Goal: Task Accomplishment & Management: Complete application form

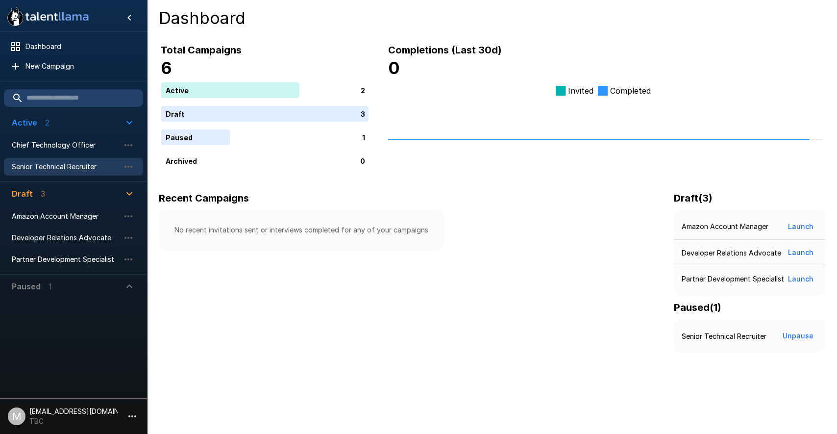
click at [54, 164] on span "Senior Technical Recruiter" at bounding box center [66, 167] width 108 height 10
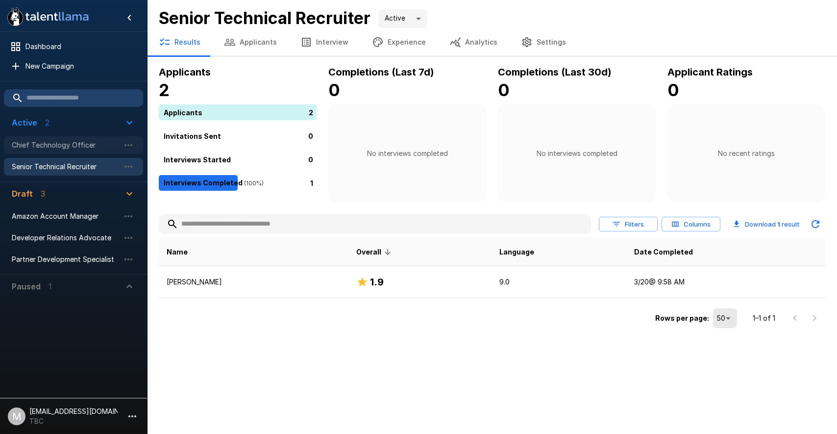
click at [52, 139] on div "Chief Technology Officer" at bounding box center [73, 145] width 139 height 18
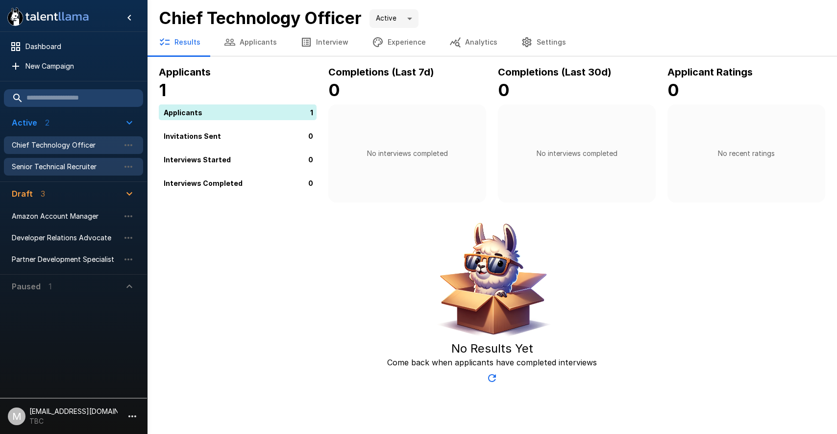
click at [52, 164] on span "Senior Technical Recruiter" at bounding box center [66, 167] width 108 height 10
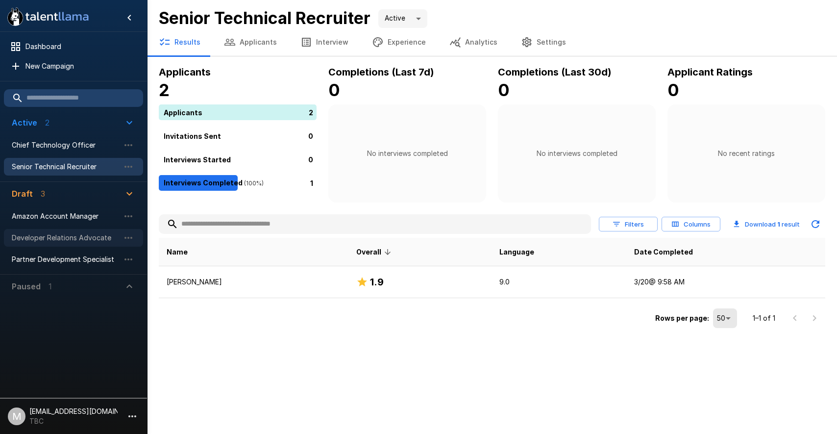
click at [59, 238] on span "Developer Relations Advocate" at bounding box center [66, 238] width 108 height 10
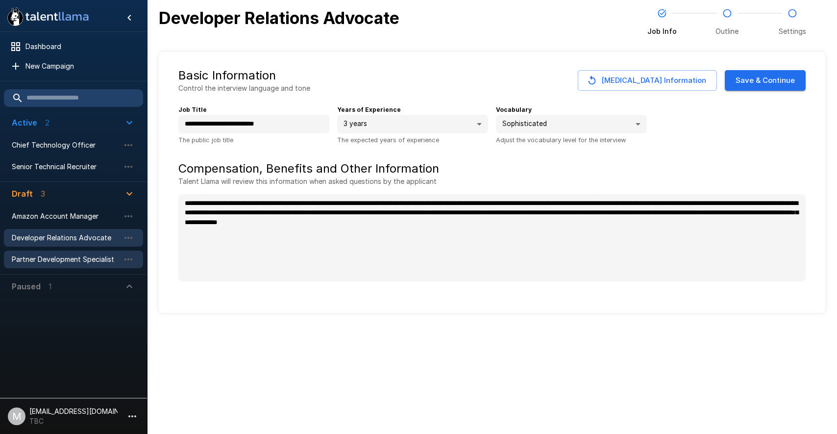
click at [64, 258] on span "Partner Development Specialist" at bounding box center [66, 259] width 108 height 10
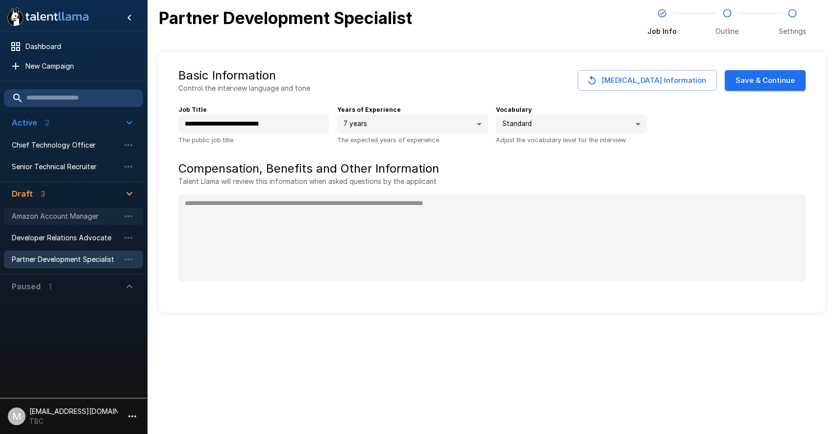
click at [70, 212] on span "Amazon Account Manager" at bounding box center [66, 216] width 108 height 10
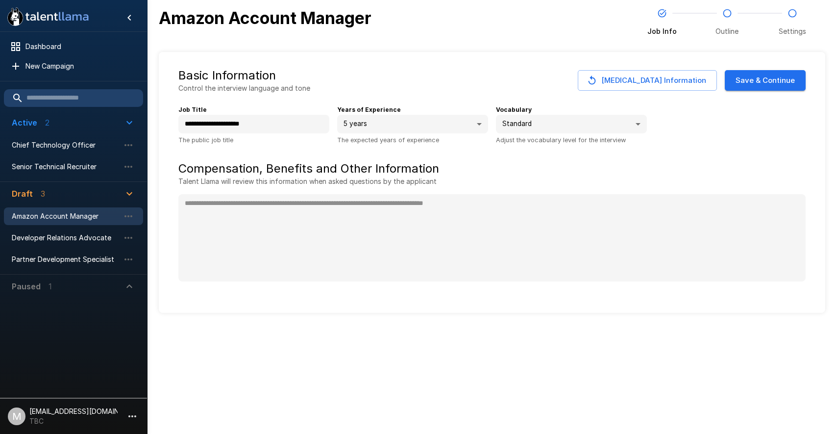
type textarea "*"
click at [64, 168] on span "Senior Technical Recruiter" at bounding box center [66, 167] width 108 height 10
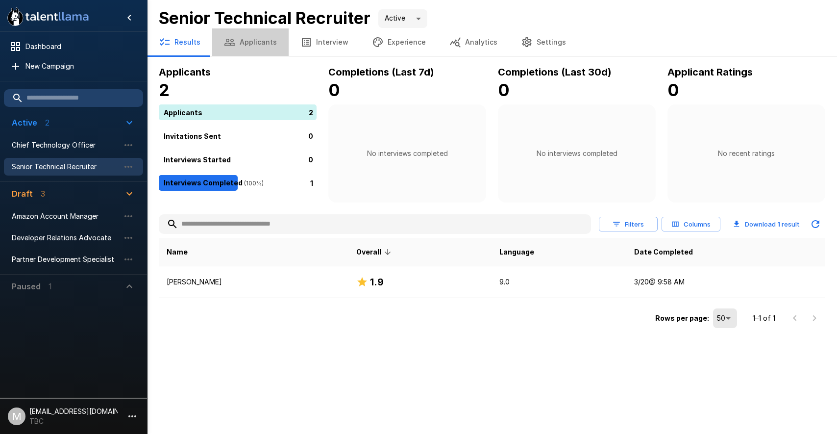
click at [258, 40] on button "Applicants" at bounding box center [250, 41] width 76 height 27
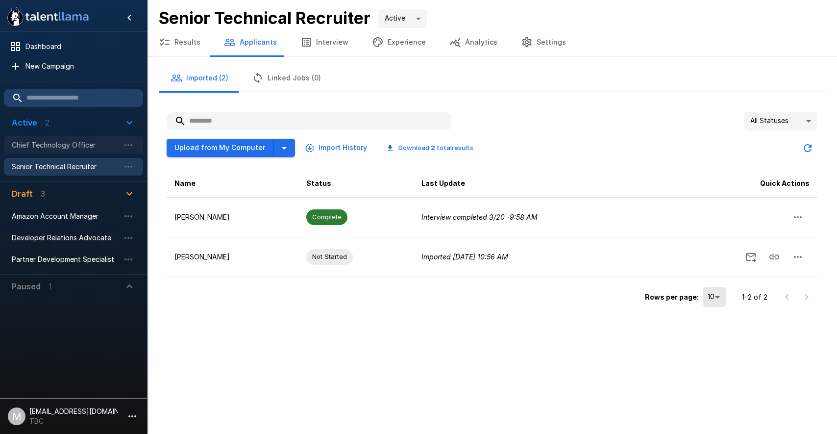
click at [48, 145] on span "Chief Technology Officer" at bounding box center [66, 145] width 108 height 10
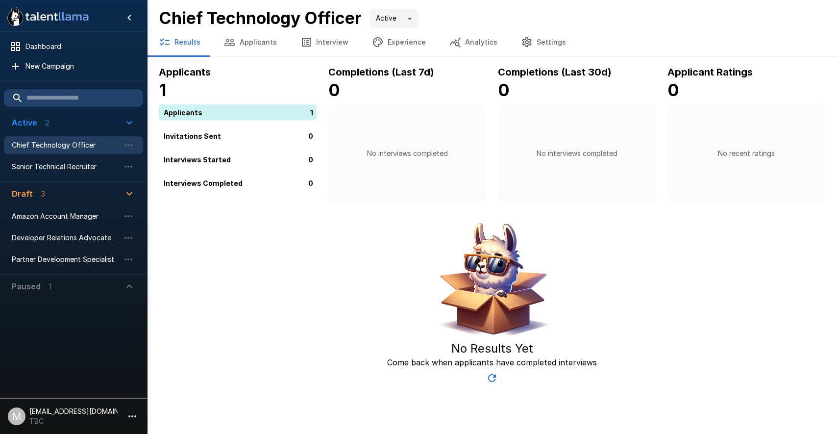
click at [261, 39] on button "Applicants" at bounding box center [250, 41] width 76 height 27
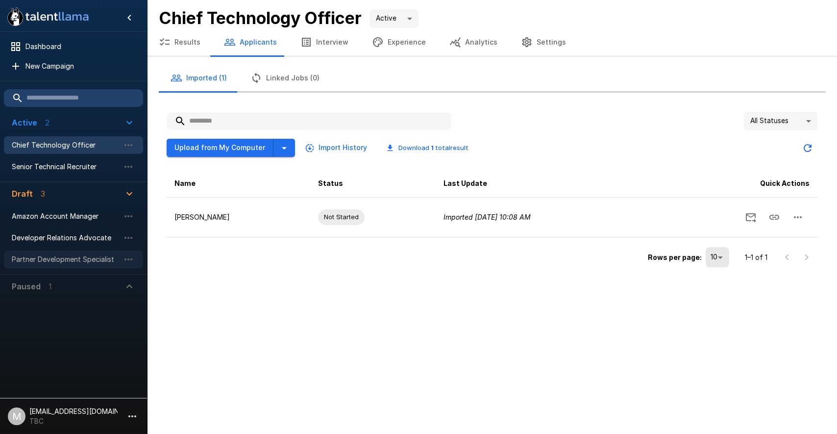
click at [45, 265] on div "Partner Development Specialist" at bounding box center [73, 259] width 139 height 18
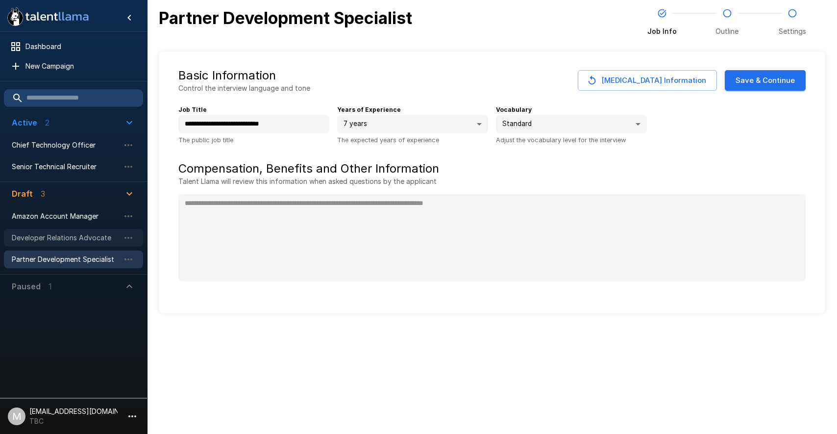
click at [46, 231] on div "Developer Relations Advocate" at bounding box center [73, 238] width 139 height 18
type input "**********"
type input "*"
type input "**********"
type textarea "**********"
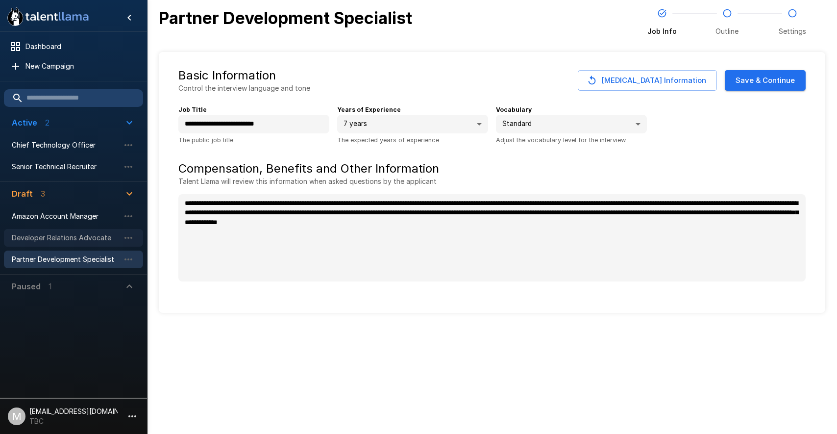
type textarea "*"
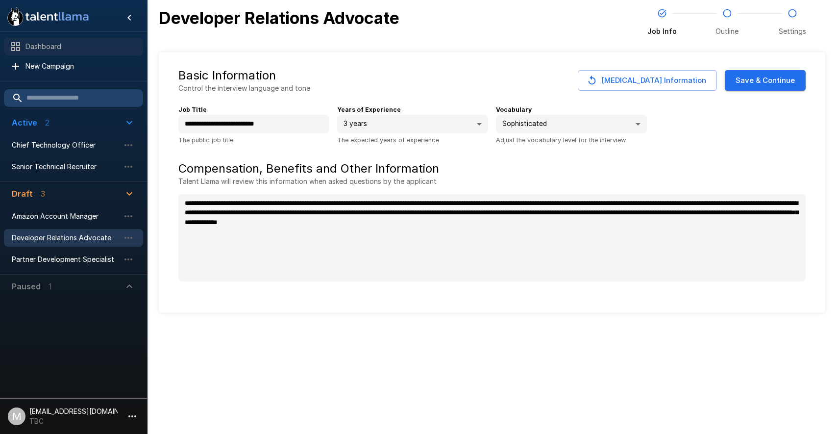
click at [63, 47] on span "Dashboard" at bounding box center [80, 47] width 110 height 10
